Goal: Task Accomplishment & Management: Complete application form

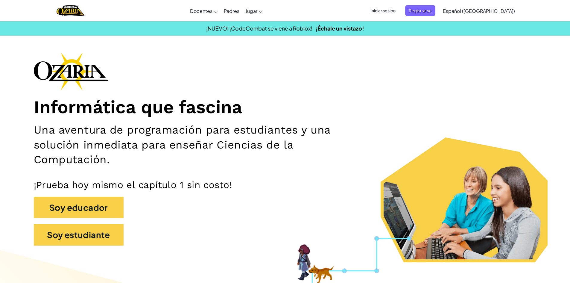
click at [398, 13] on span "Iniciar sesión" at bounding box center [383, 10] width 32 height 11
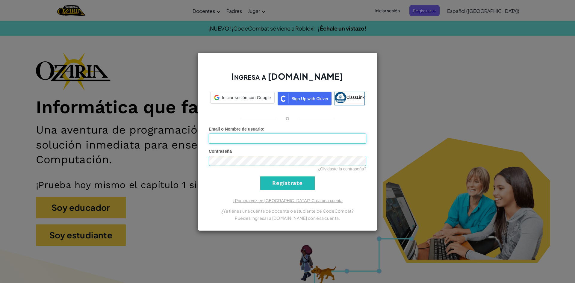
click at [315, 138] on input "Email o Nombre de usuario :" at bounding box center [287, 138] width 157 height 10
type input "BrendaGrilledCheese"
click at [260, 176] on input "Regístrate" at bounding box center [287, 182] width 54 height 13
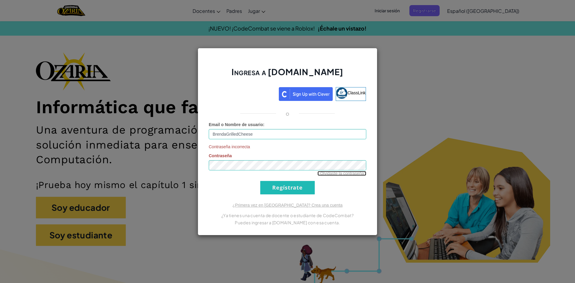
click at [352, 175] on link "¿Olvidaste la contraseña?" at bounding box center [341, 173] width 49 height 5
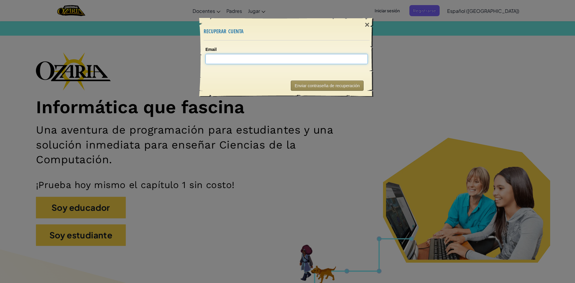
type input "a"
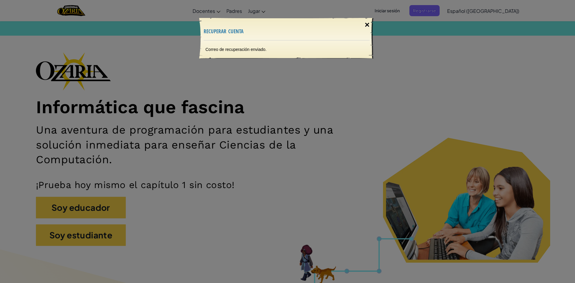
click at [365, 25] on div "×" at bounding box center [367, 24] width 14 height 17
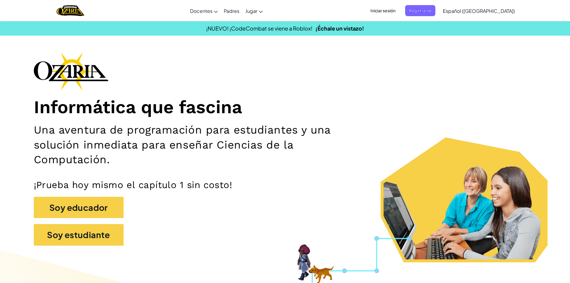
click at [399, 9] on span "Iniciar sesión" at bounding box center [383, 10] width 32 height 11
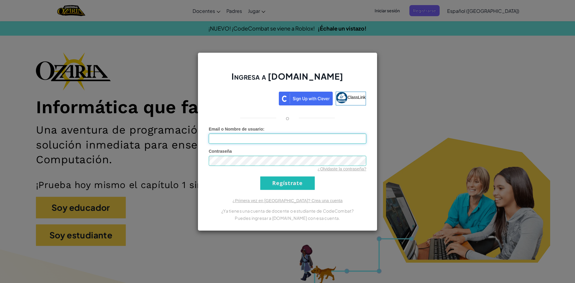
click at [343, 137] on input "Email o Nombre de usuario :" at bounding box center [287, 138] width 157 height 10
type input "BrendaGrilledCheese"
click at [260, 176] on input "Regístrate" at bounding box center [287, 182] width 54 height 13
